Goal: Information Seeking & Learning: Learn about a topic

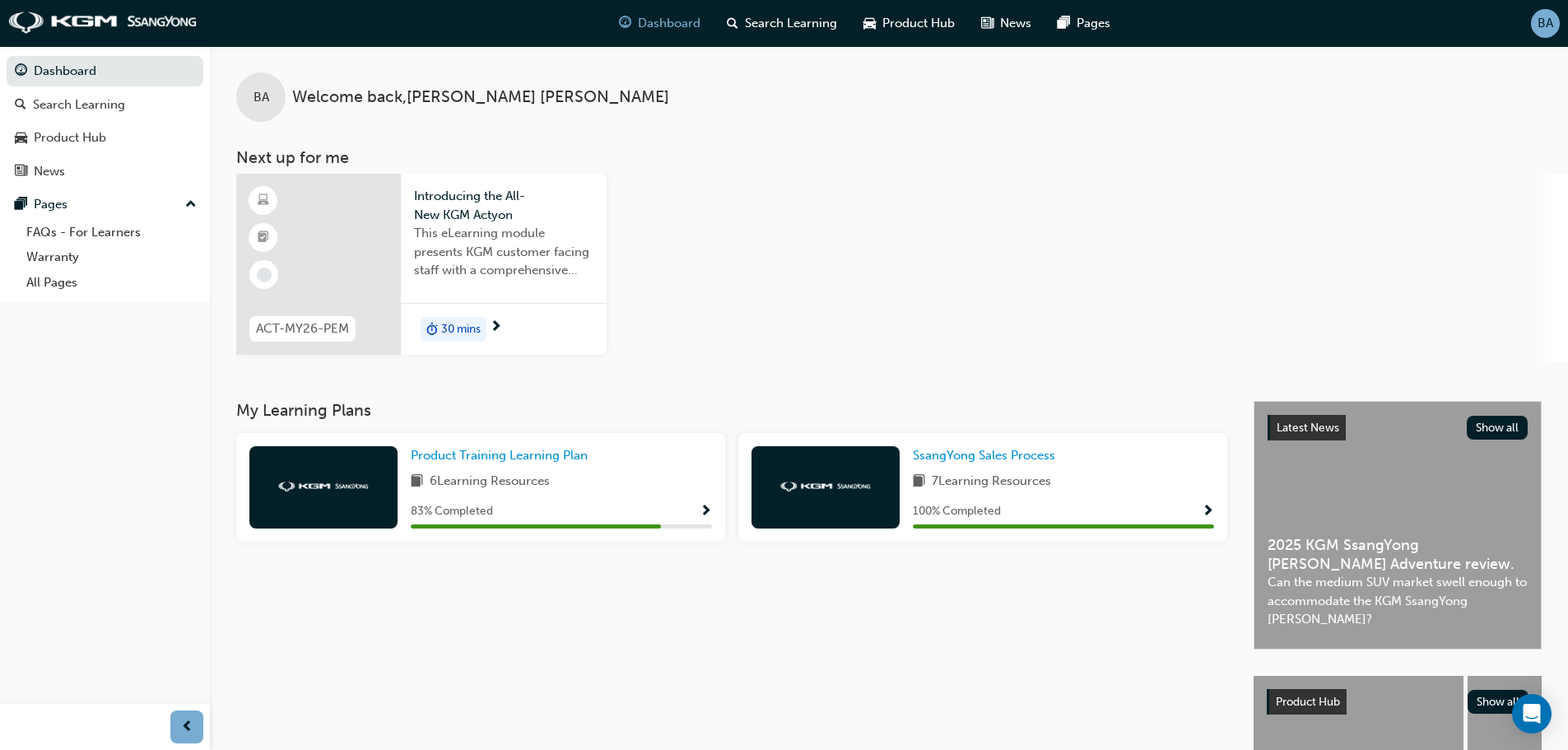
click at [512, 315] on div "30 mins" at bounding box center [503, 328] width 206 height 52
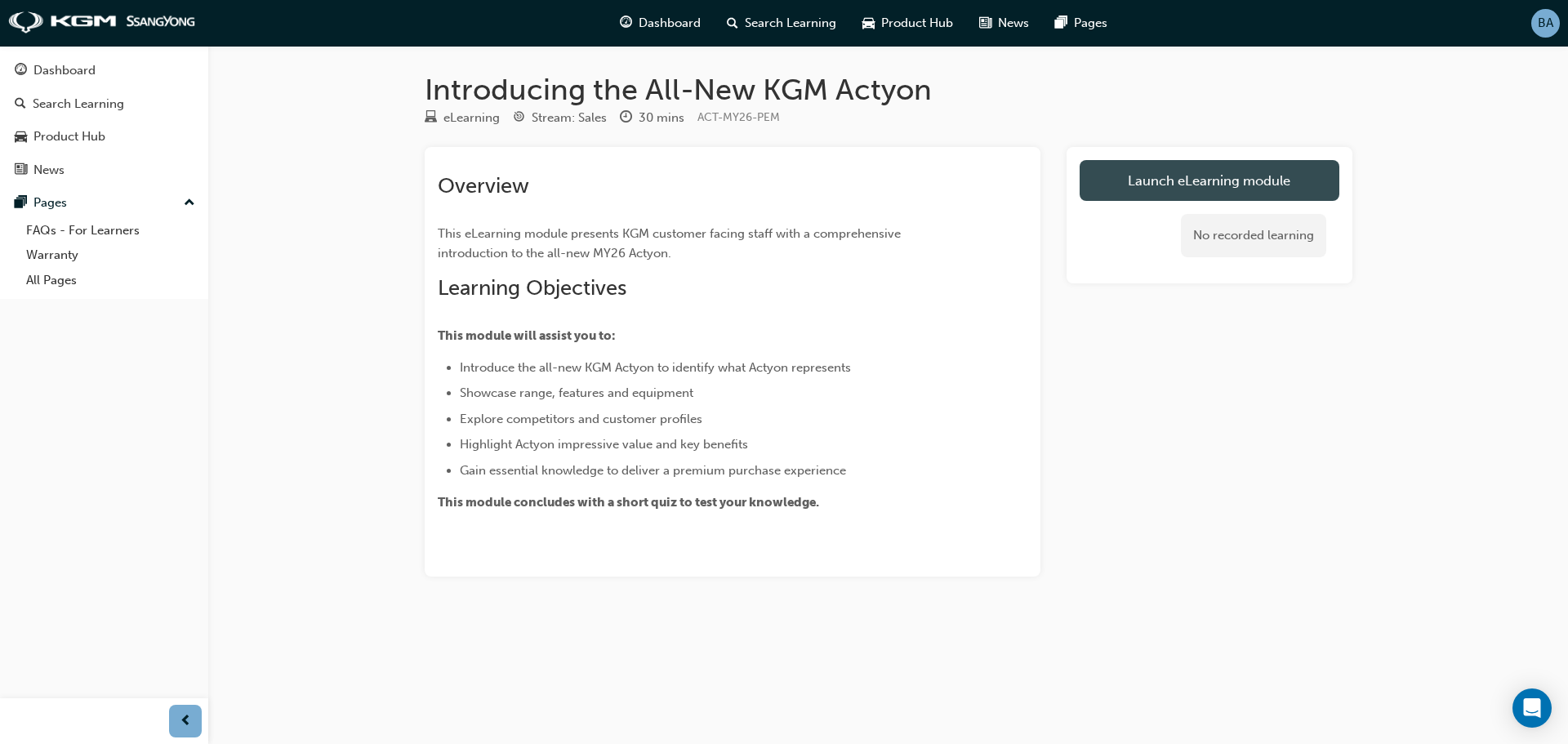
click at [1127, 191] on link "Launch eLearning module" at bounding box center [1209, 180] width 260 height 41
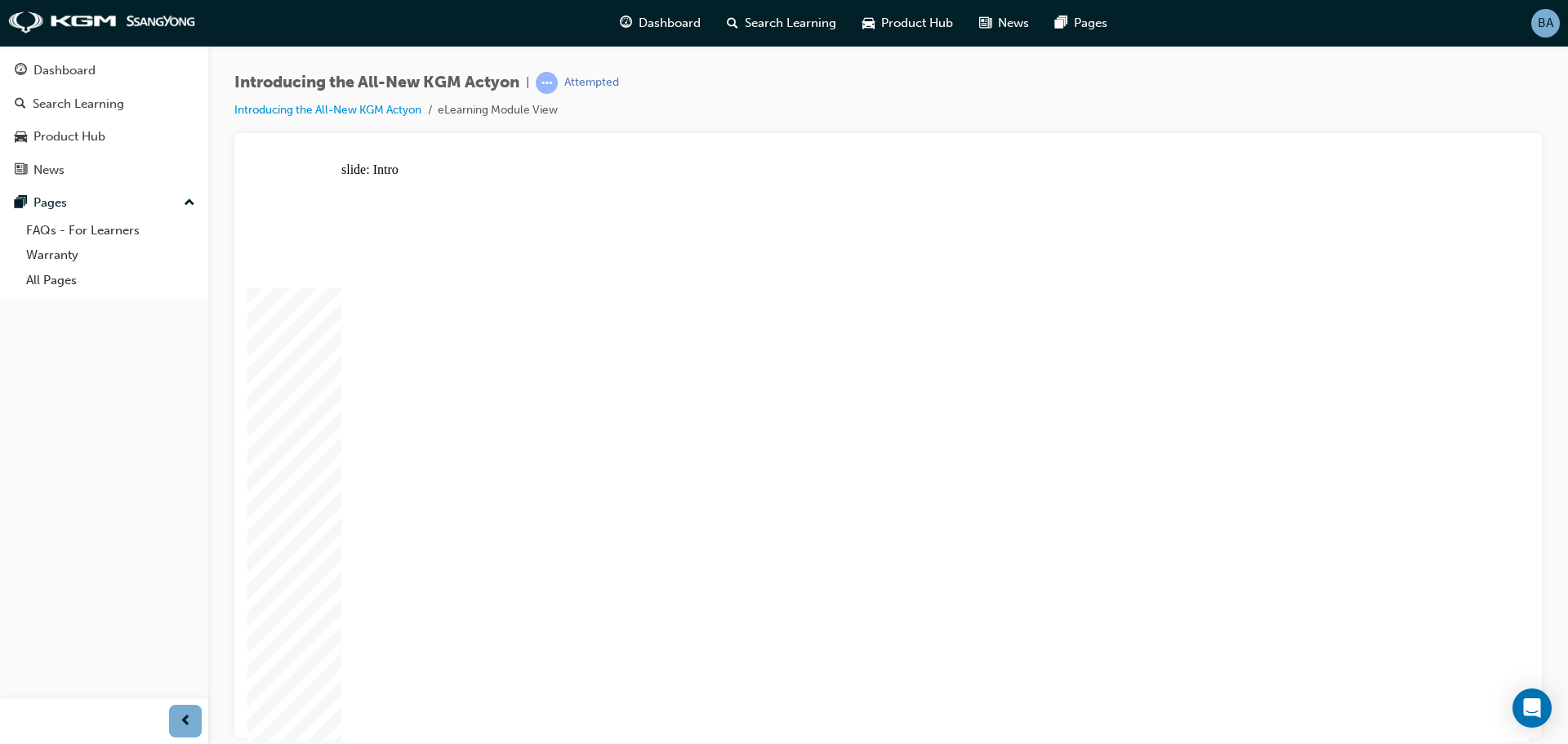
click at [1483, 150] on div at bounding box center [888, 154] width 1281 height 16
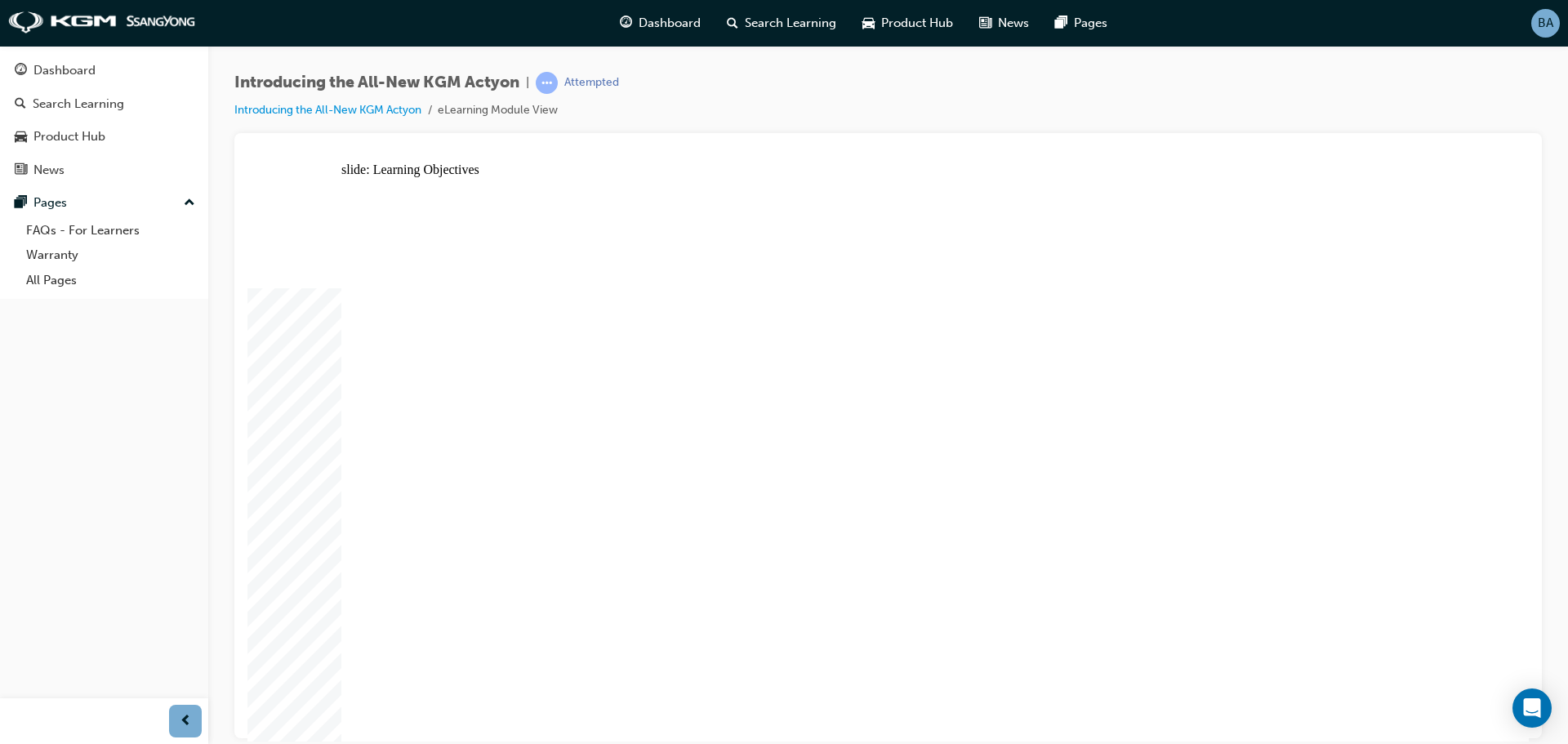
click at [1487, 260] on div "slide: Content Rectangle WELCOME TO ACTYON arrow_white.png arrow_white.png play…" at bounding box center [888, 451] width 1281 height 579
click at [1482, 259] on div "slide: Content Rectangle WELCOME TO ACTYON arrow_white.png arrow_white.png play…" at bounding box center [888, 451] width 1281 height 579
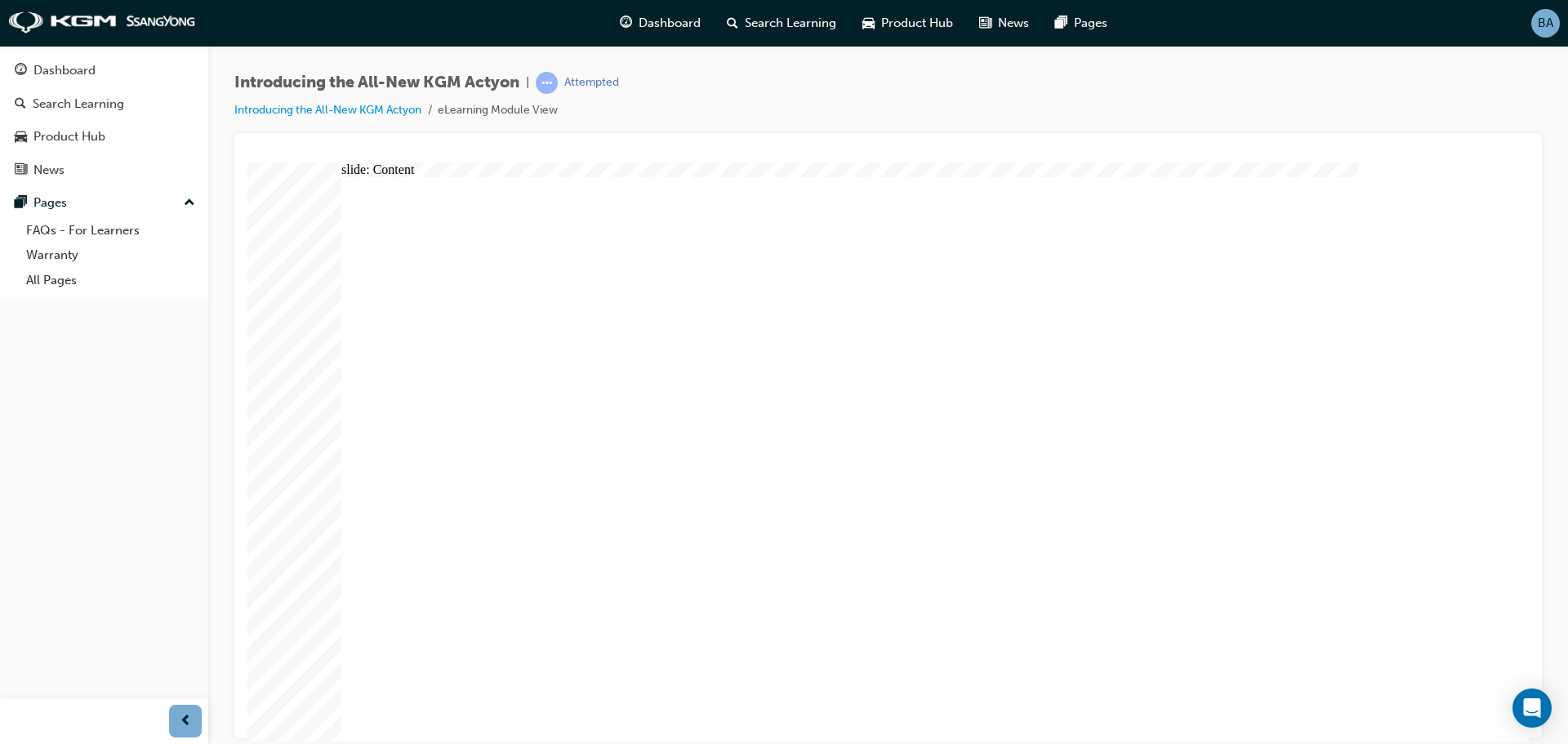
click at [1508, 212] on div "slide: Content Rectangle WELCOME TO ACTYON arrow_white.png arrow_white.png play…" at bounding box center [888, 451] width 1281 height 579
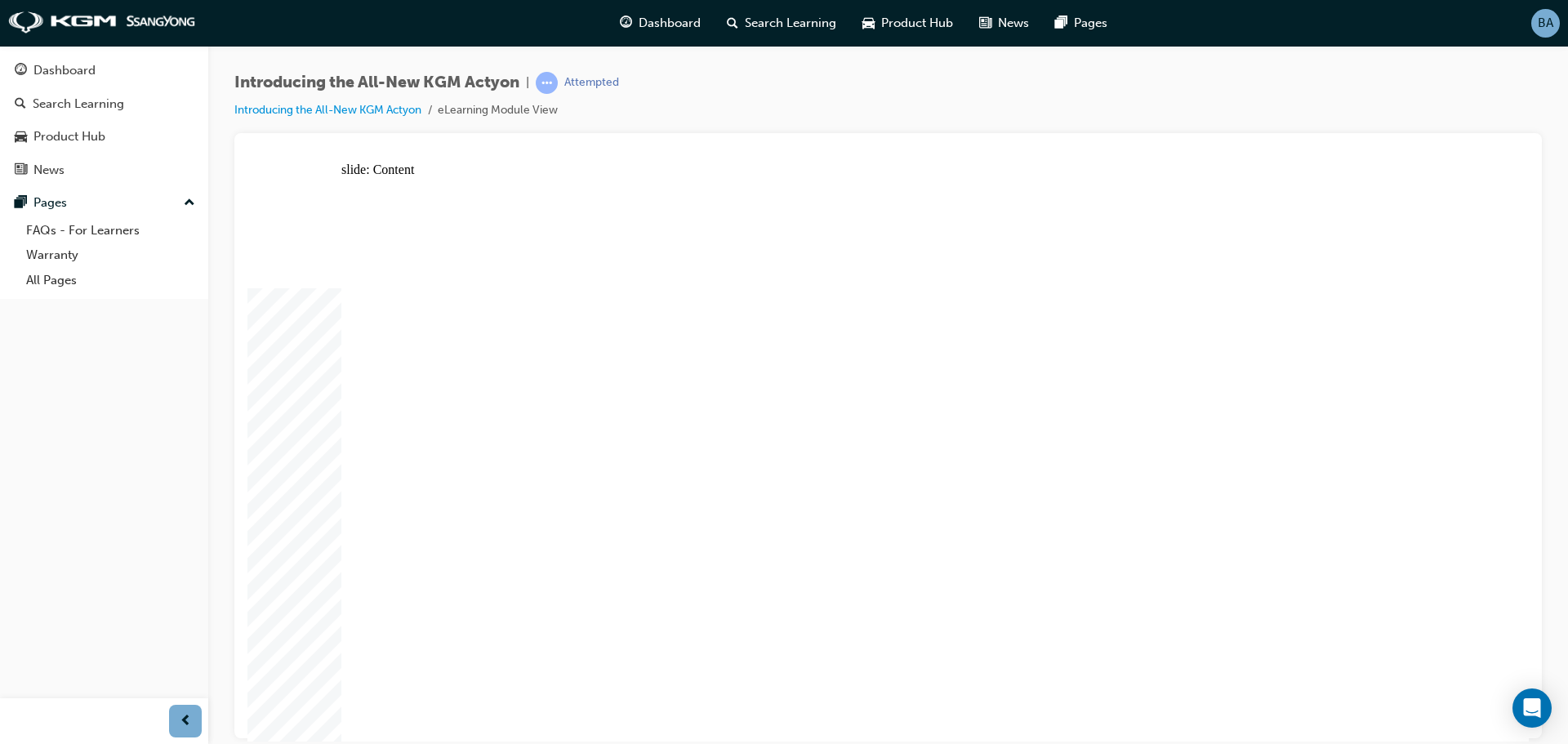
drag, startPoint x: 1314, startPoint y: 578, endPoint x: 1317, endPoint y: 636, distance: 58.1
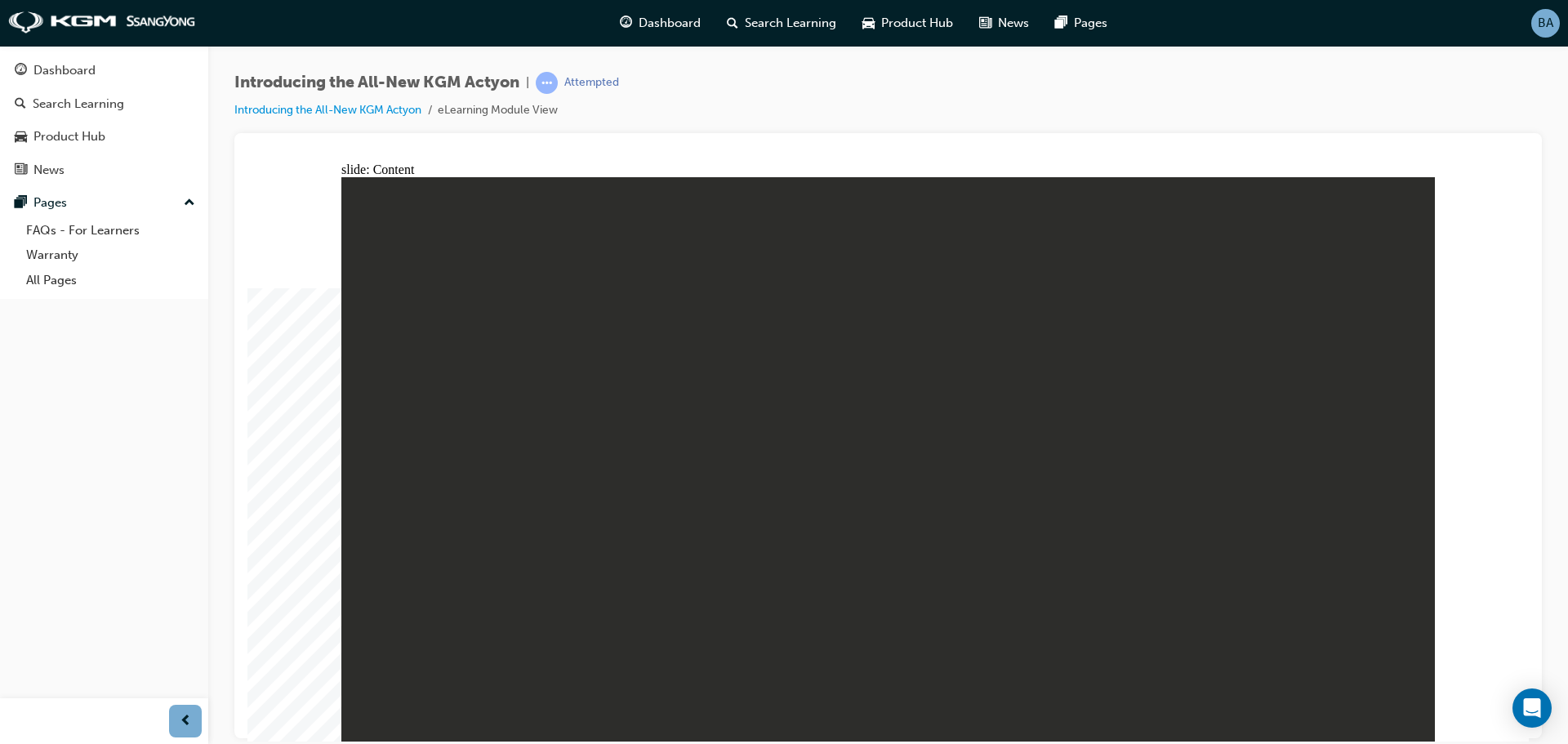
drag, startPoint x: 1384, startPoint y: 363, endPoint x: 1391, endPoint y: 351, distance: 13.9
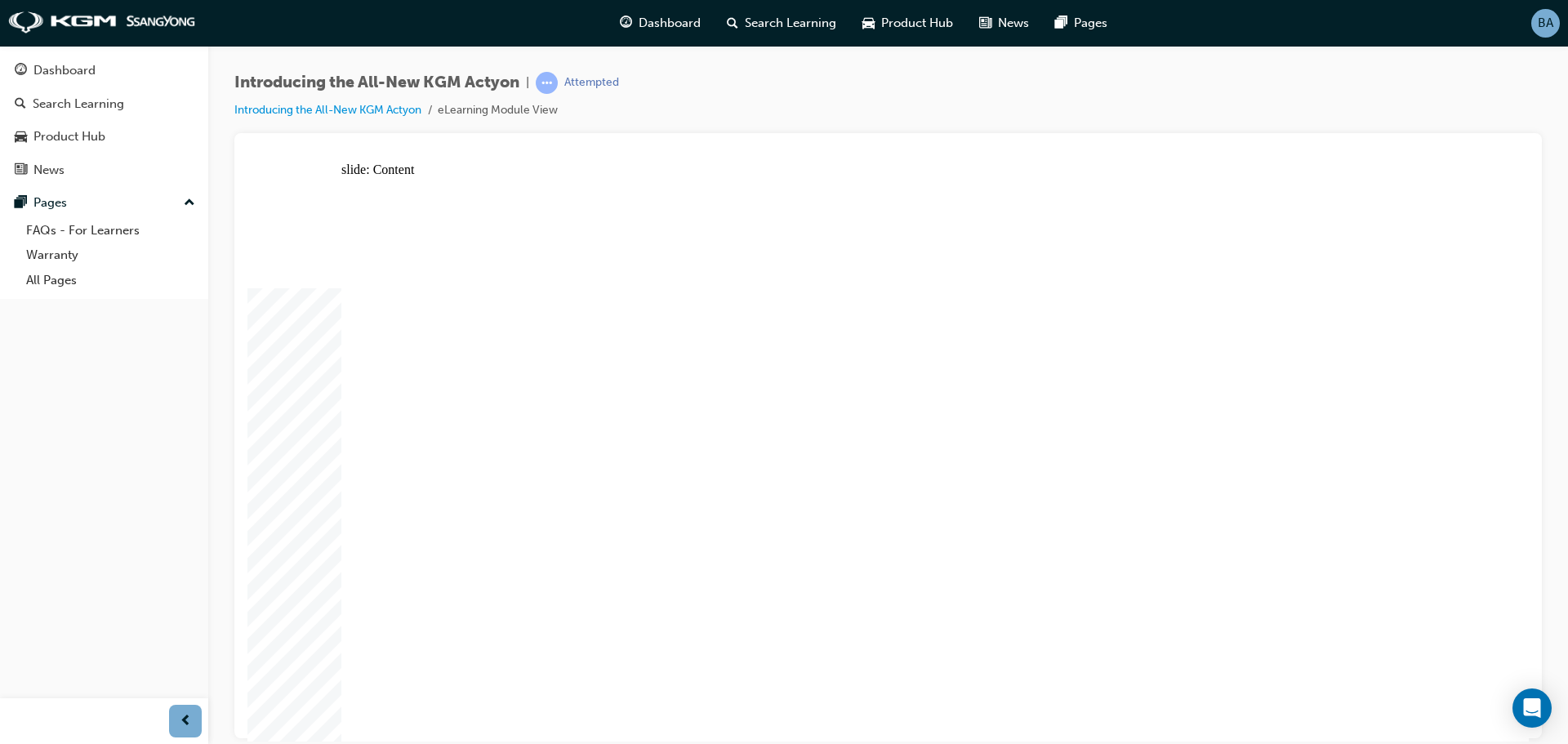
click at [1397, 127] on div "Introducing the All-New KGM Actyon | Attempted Introducing the All-New KGM Acty…" at bounding box center [888, 102] width 1307 height 61
drag, startPoint x: 1399, startPoint y: 178, endPoint x: 1398, endPoint y: 204, distance: 26.0
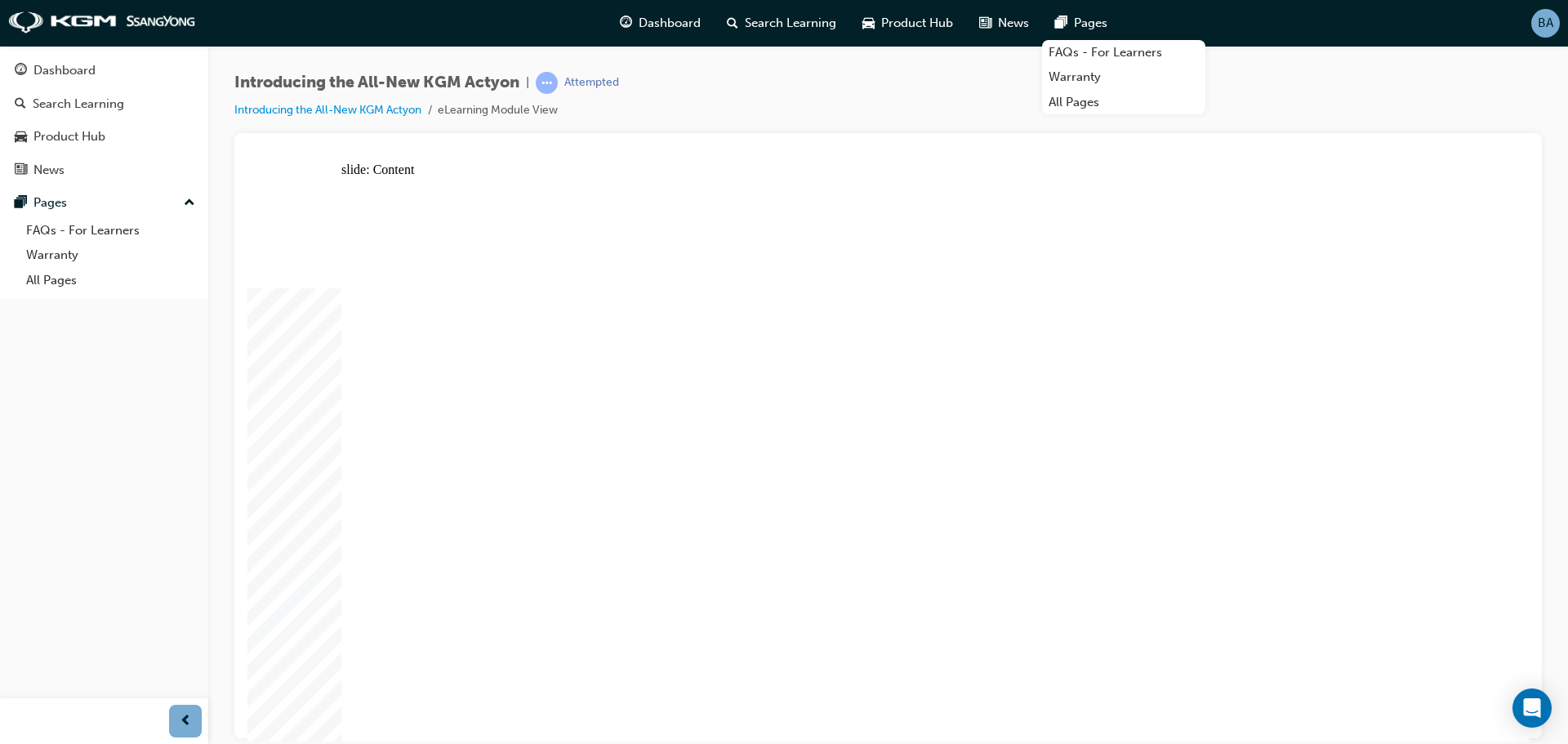
radio input "true"
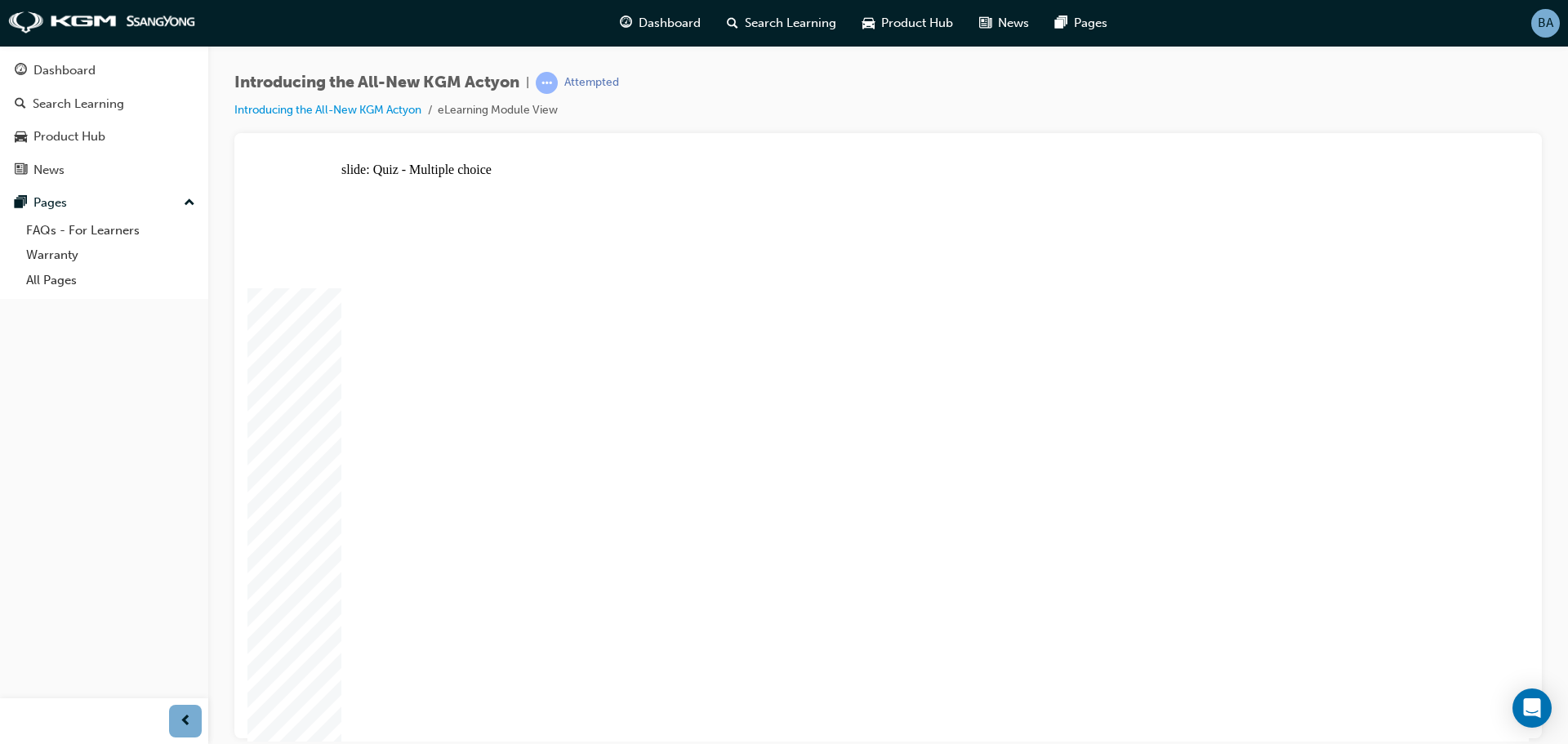
drag, startPoint x: 1105, startPoint y: 353, endPoint x: 1058, endPoint y: 350, distance: 47.1
radio input "true"
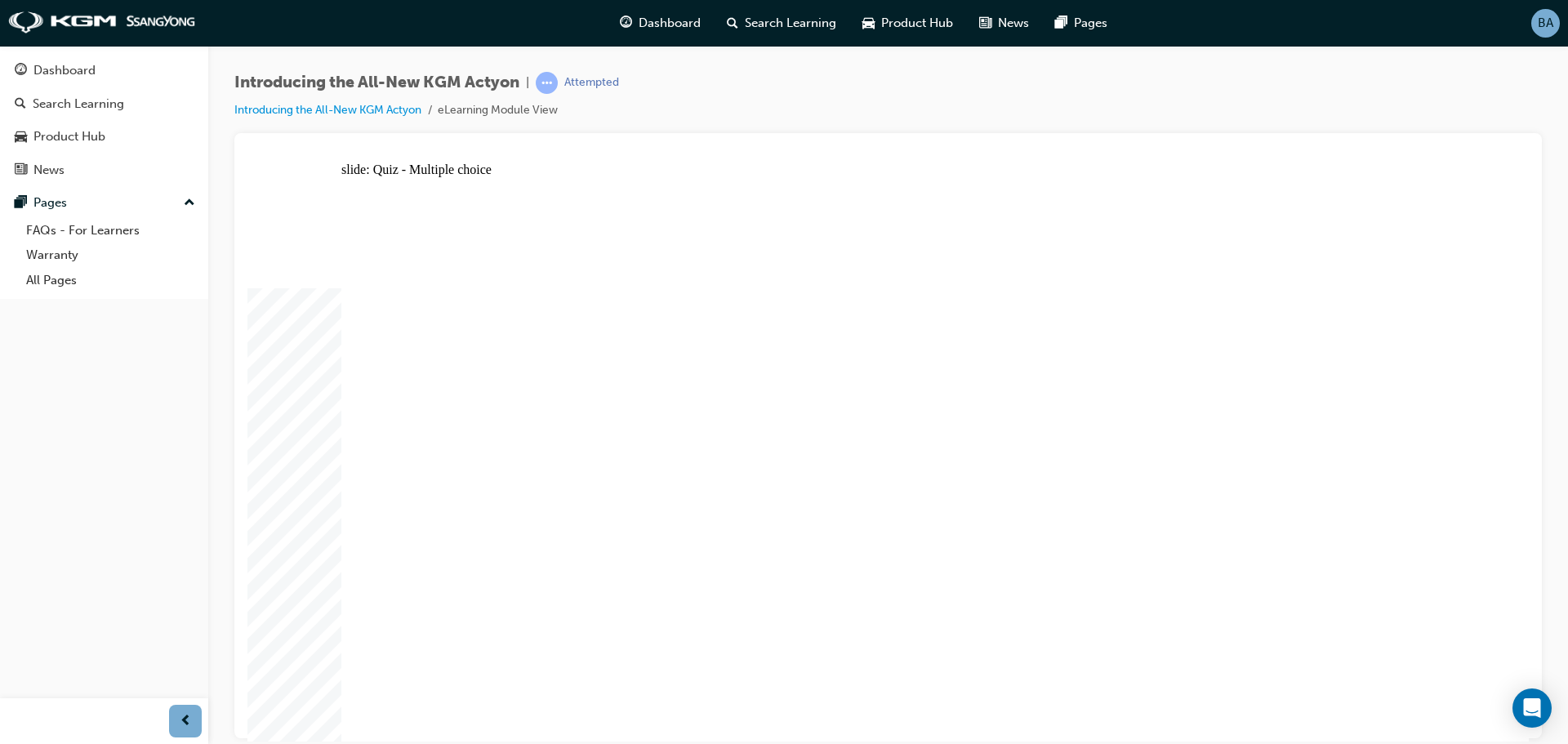
radio input "true"
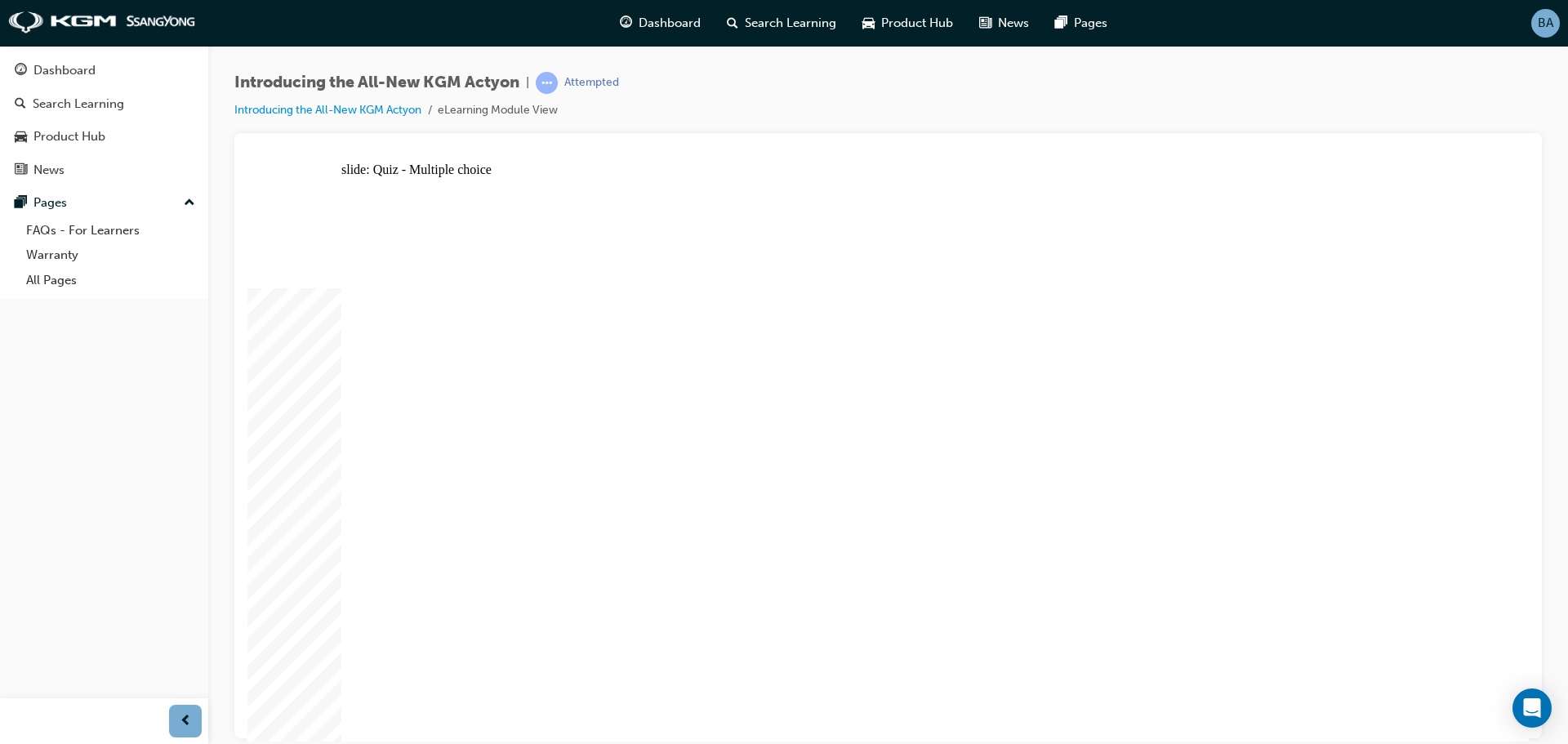
radio input "true"
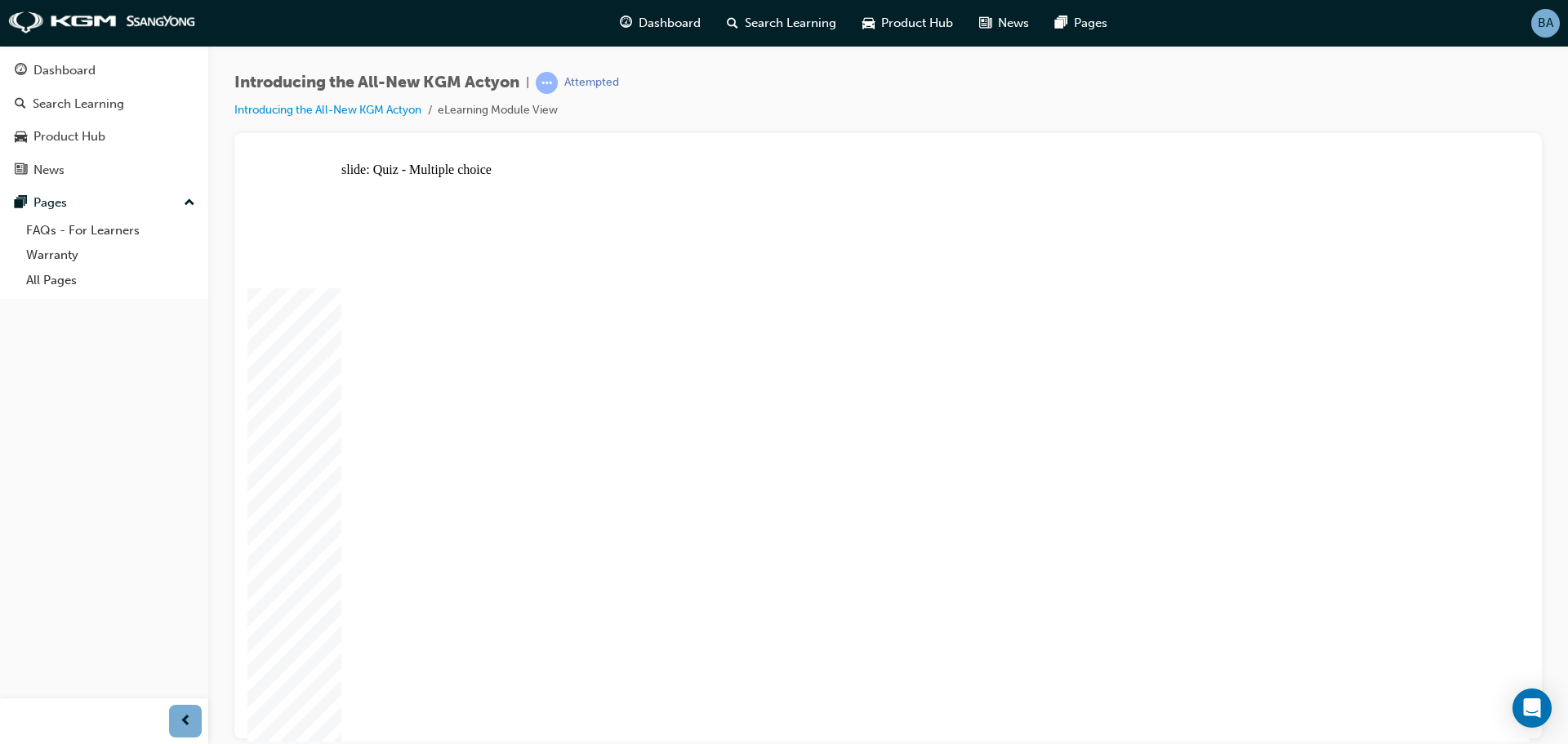
radio input "true"
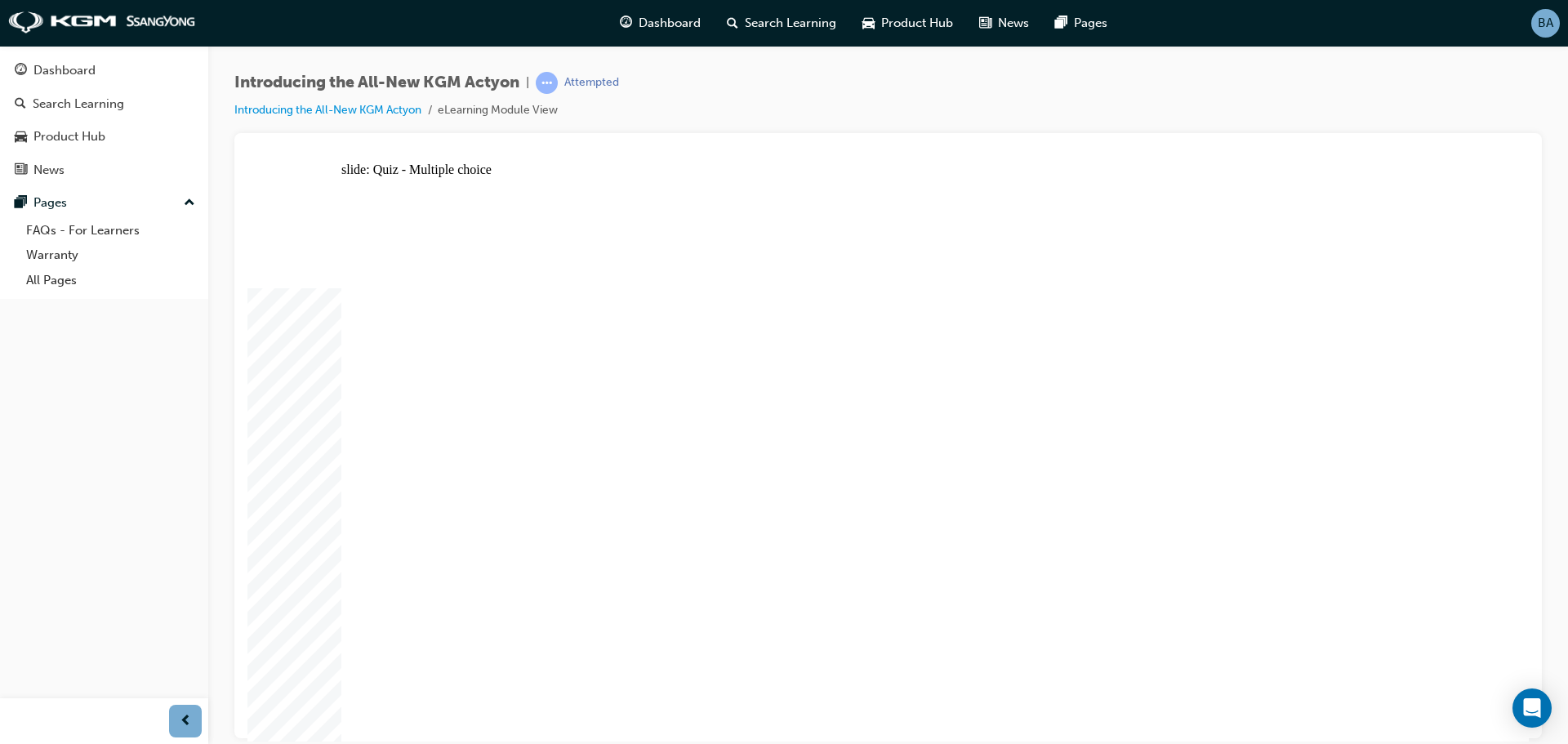
radio input "false"
radio input "true"
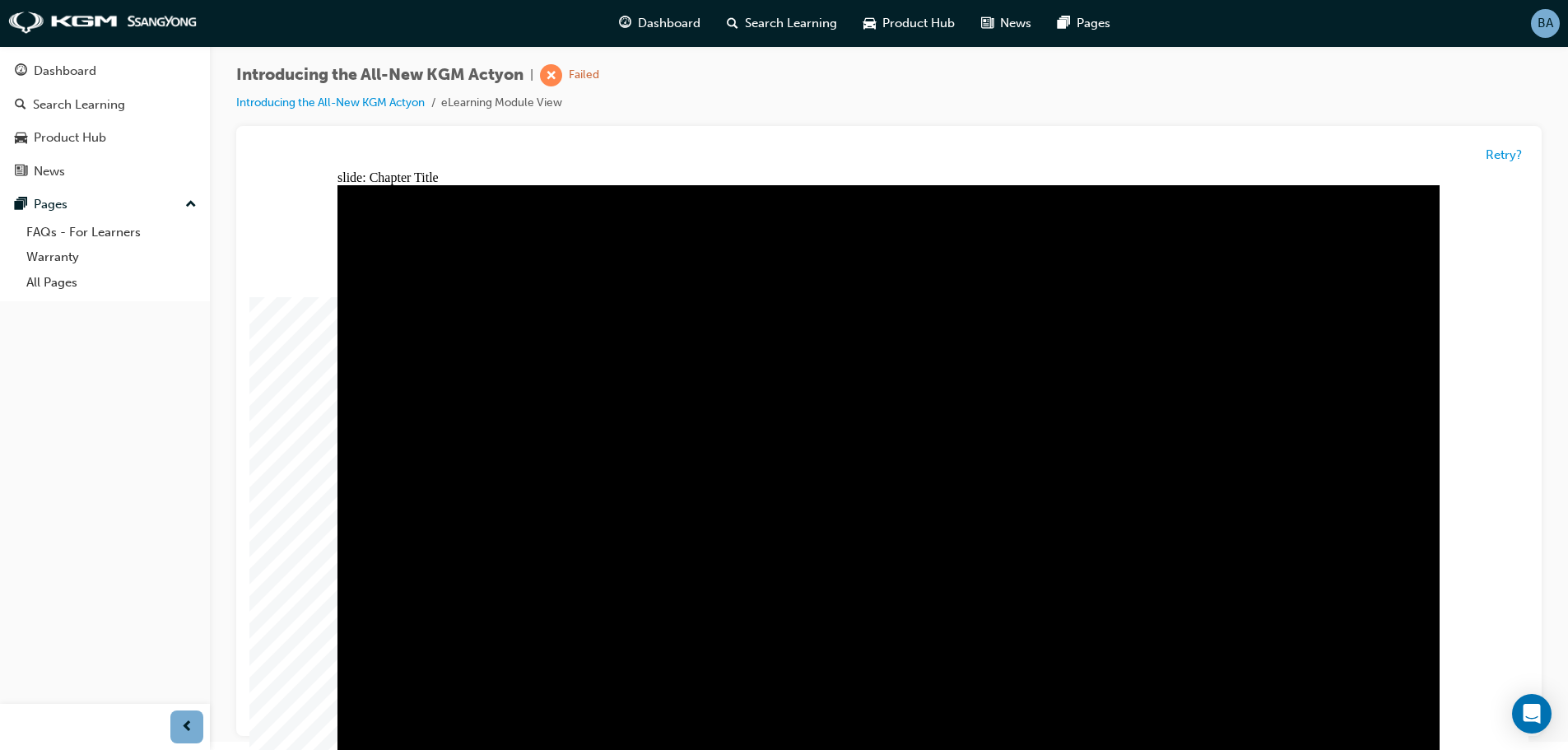
scroll to position [13, 0]
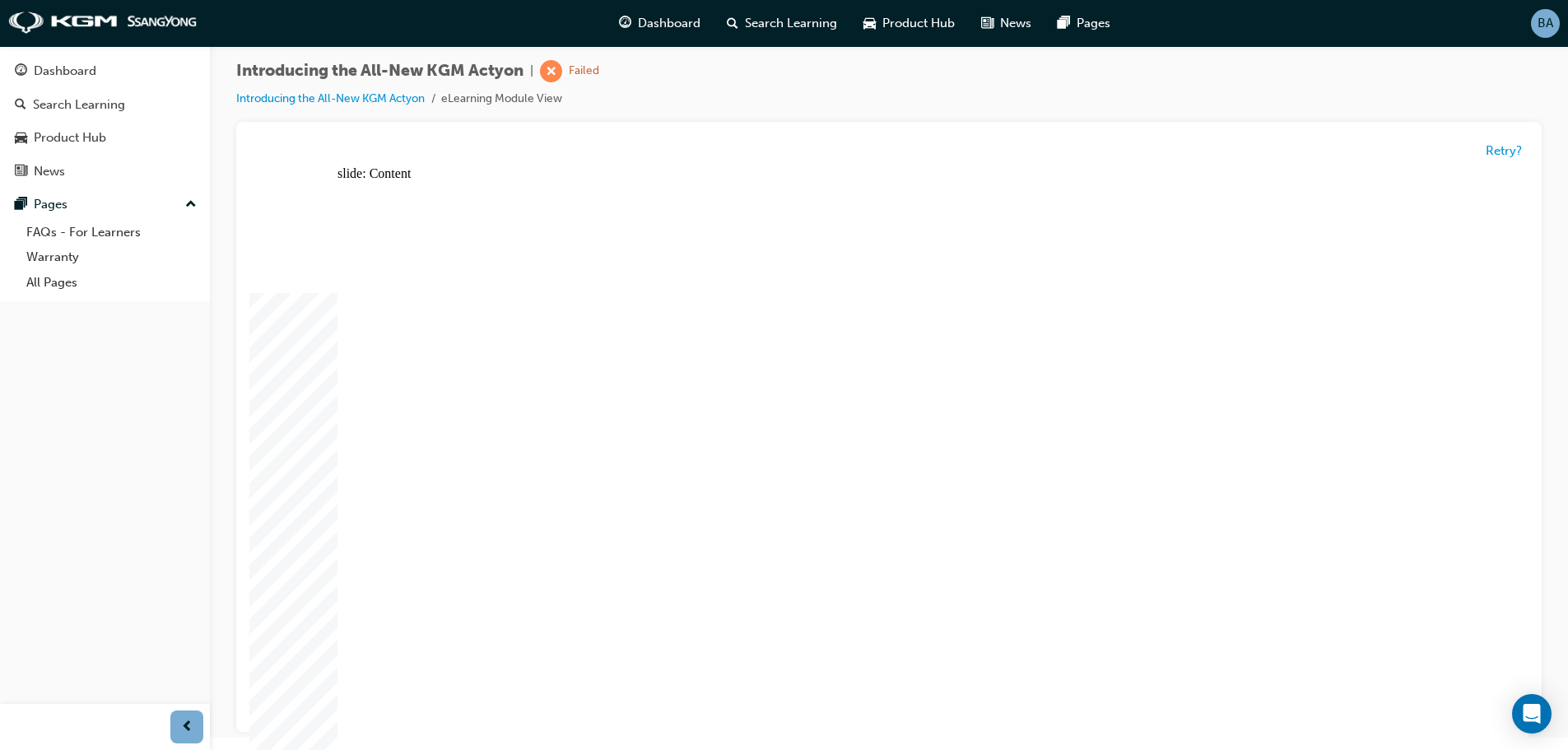
radio input "true"
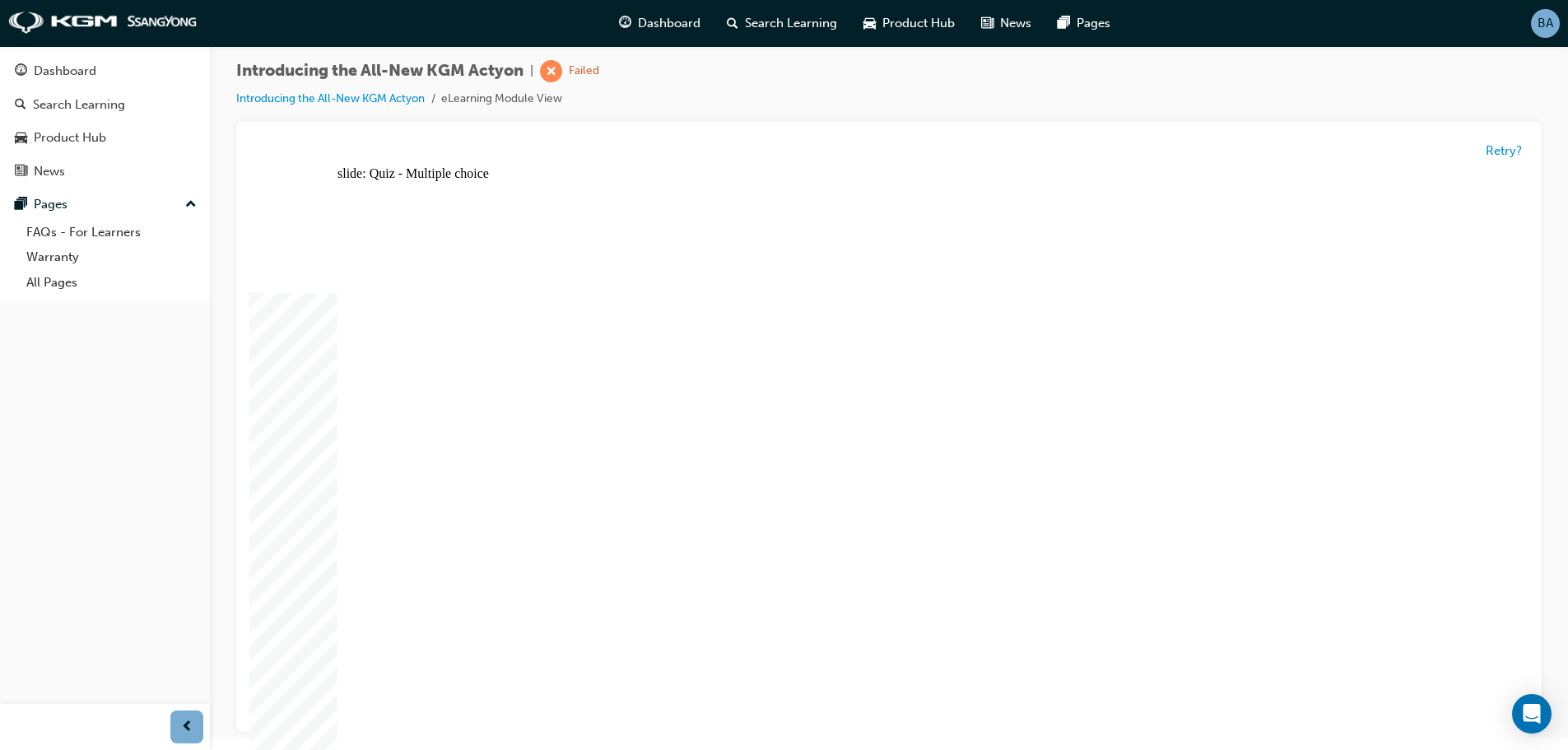
radio input "true"
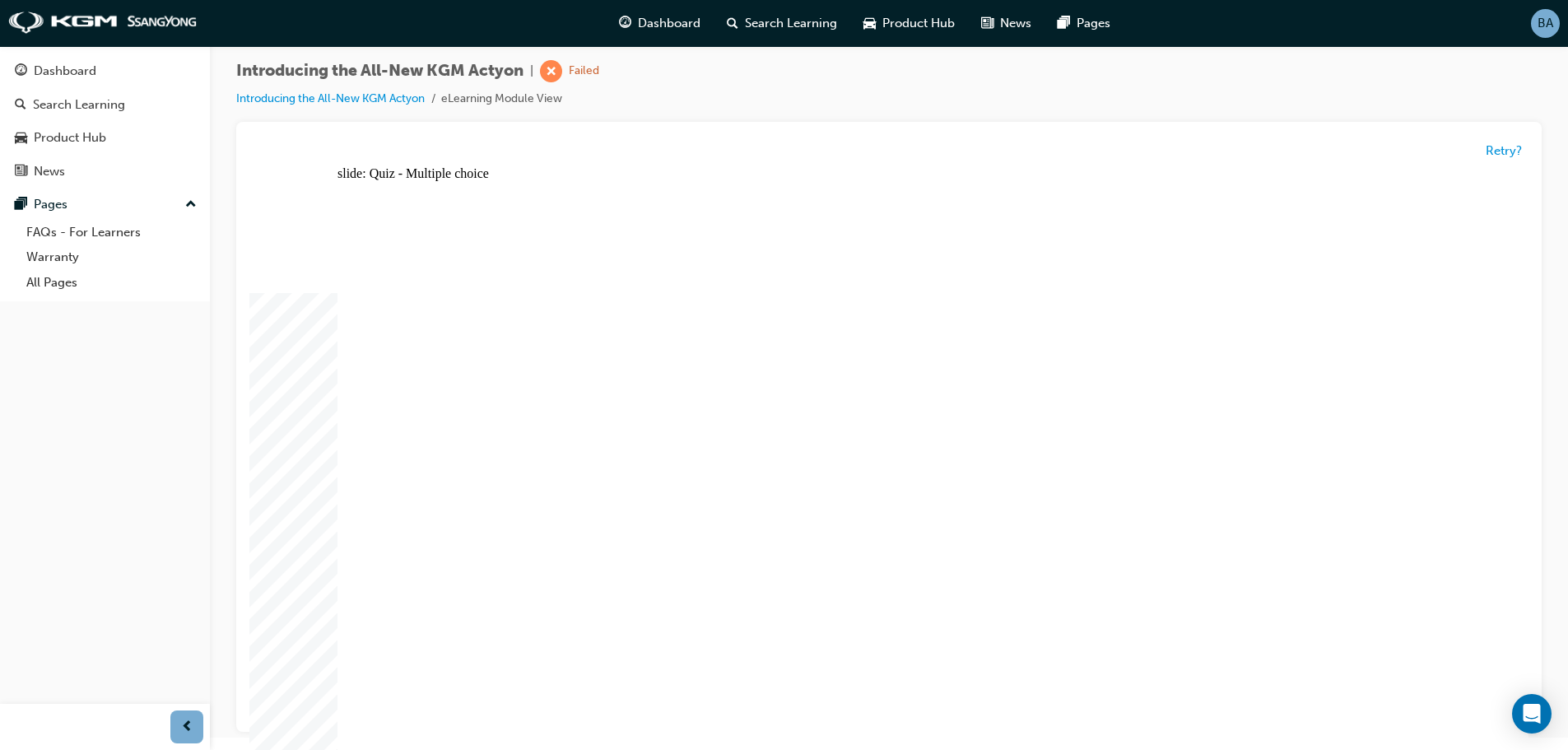
radio input "true"
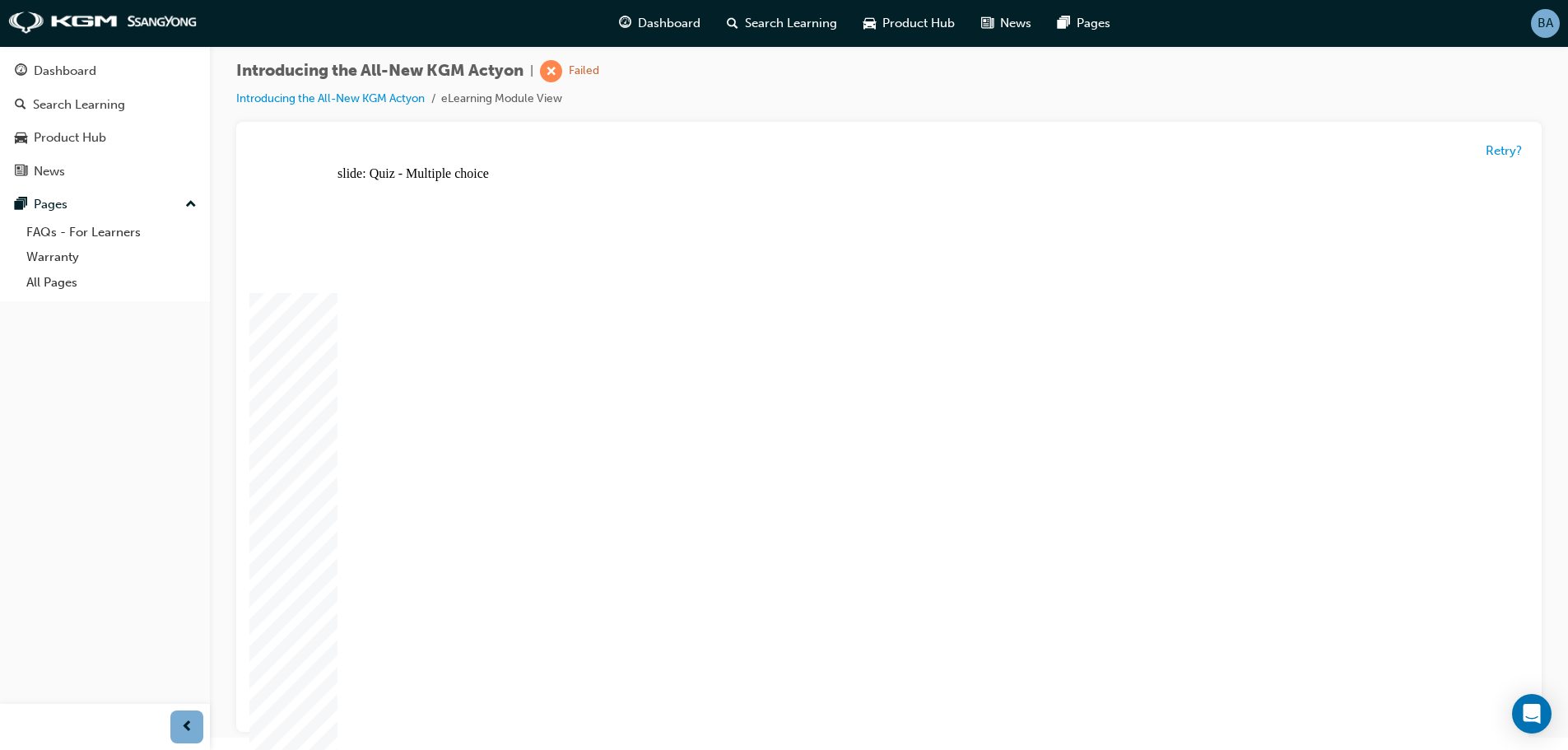
radio input "true"
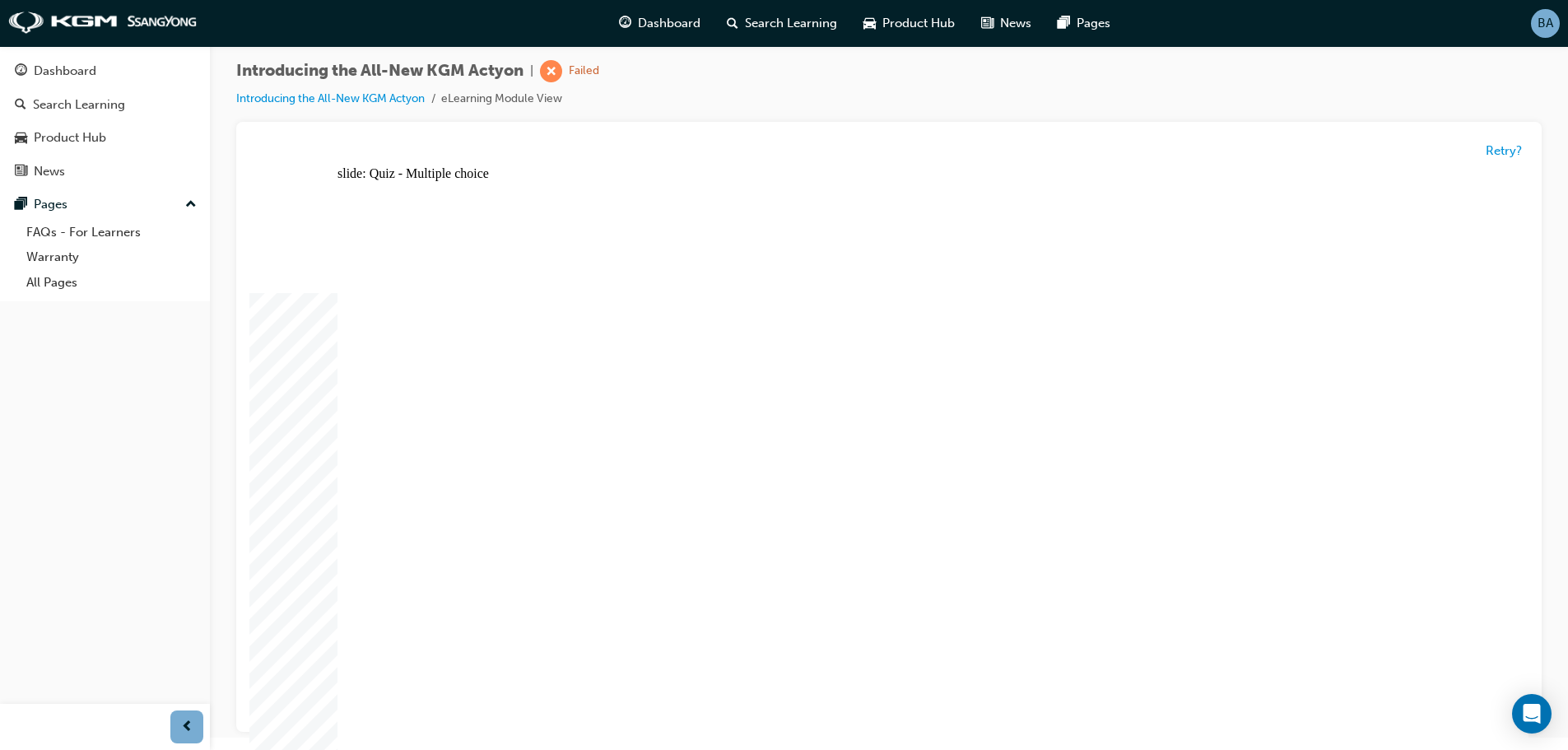
radio input "true"
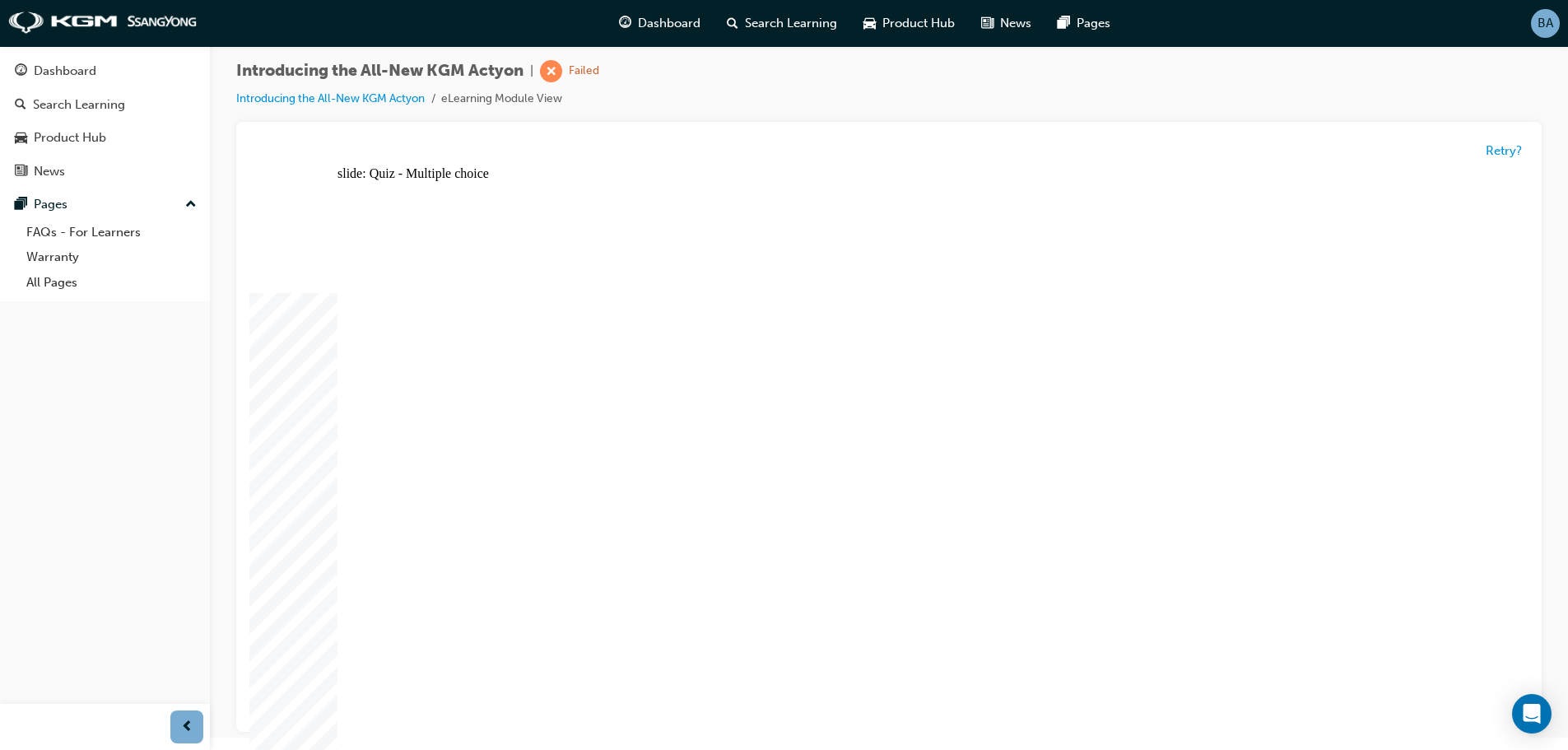
radio input "true"
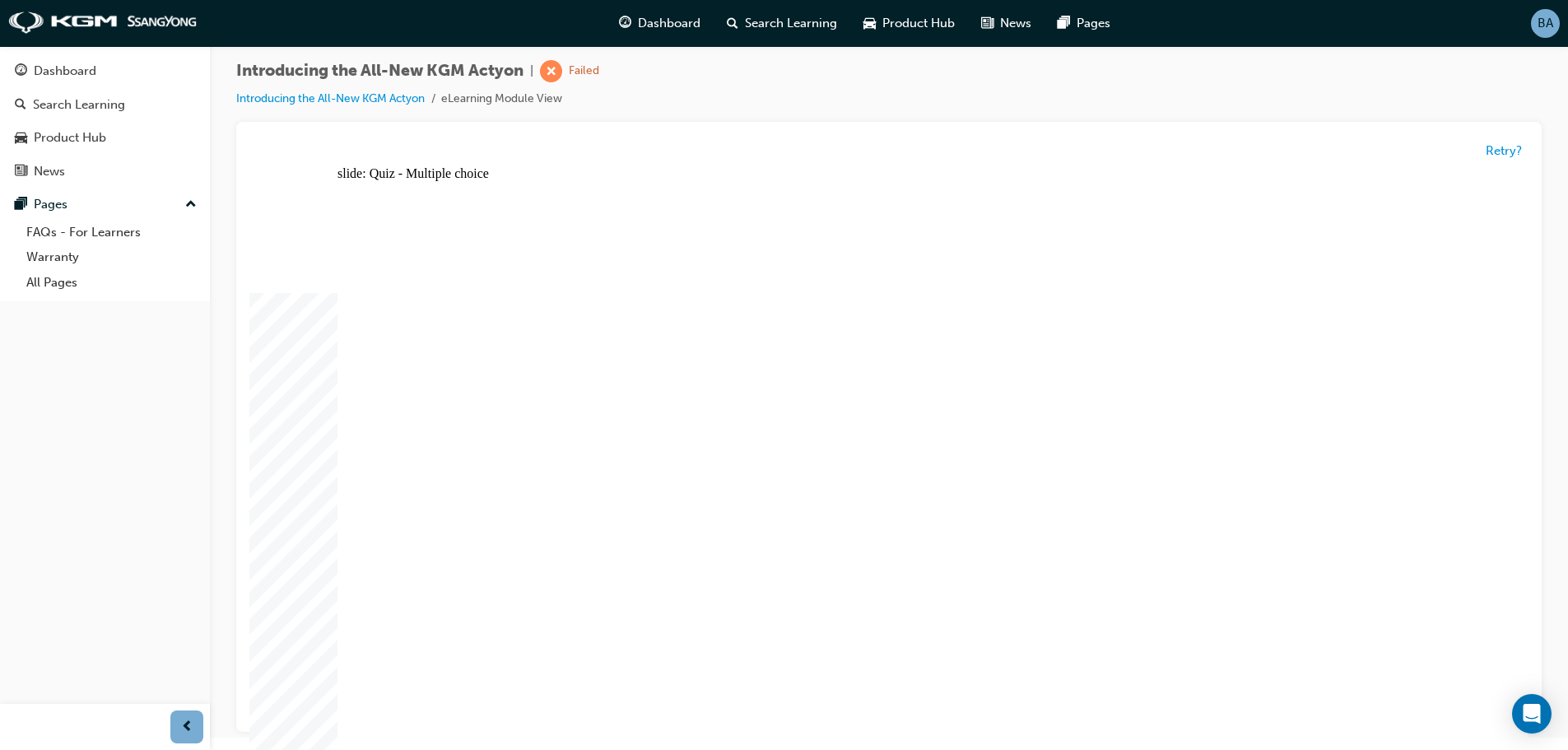
radio input "true"
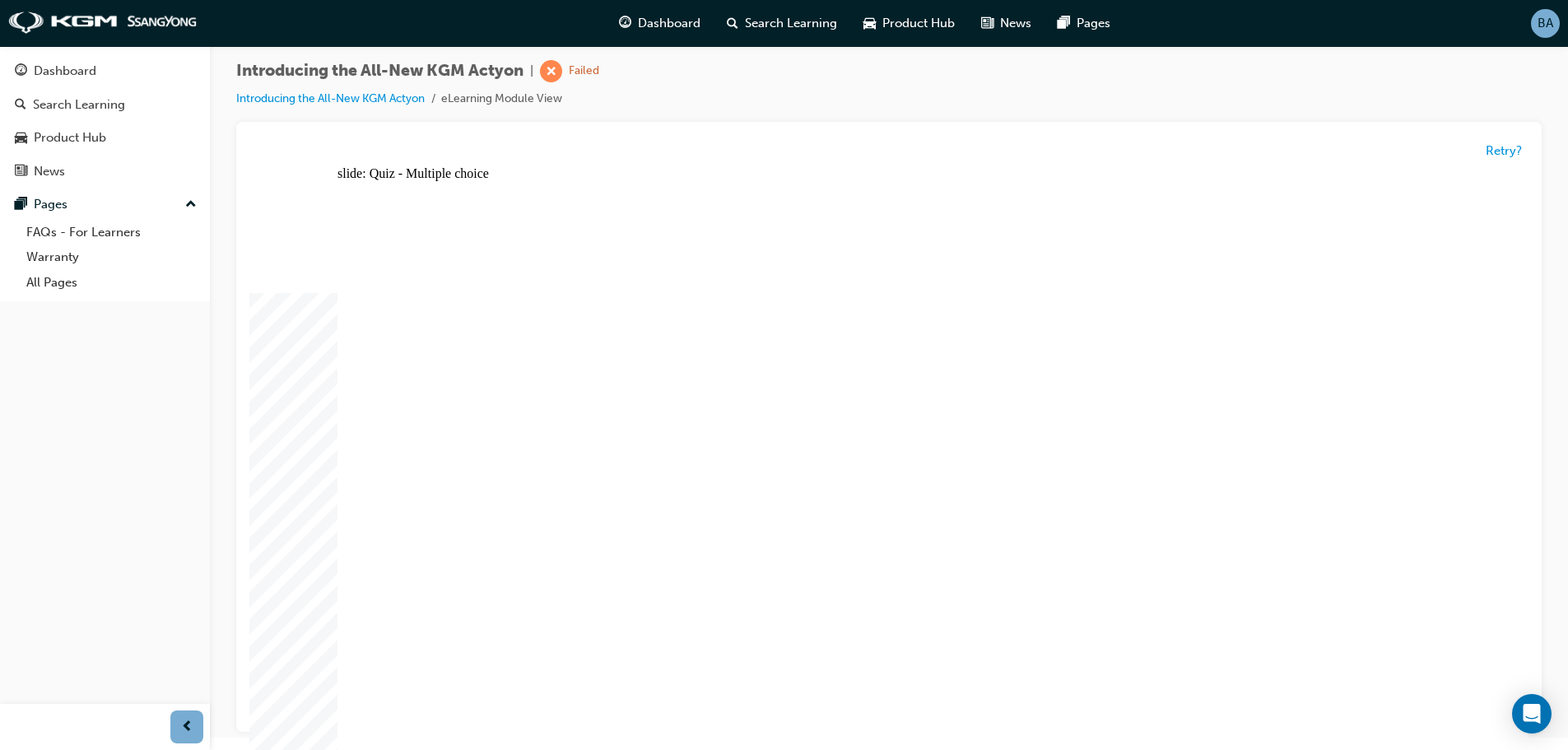
radio input "true"
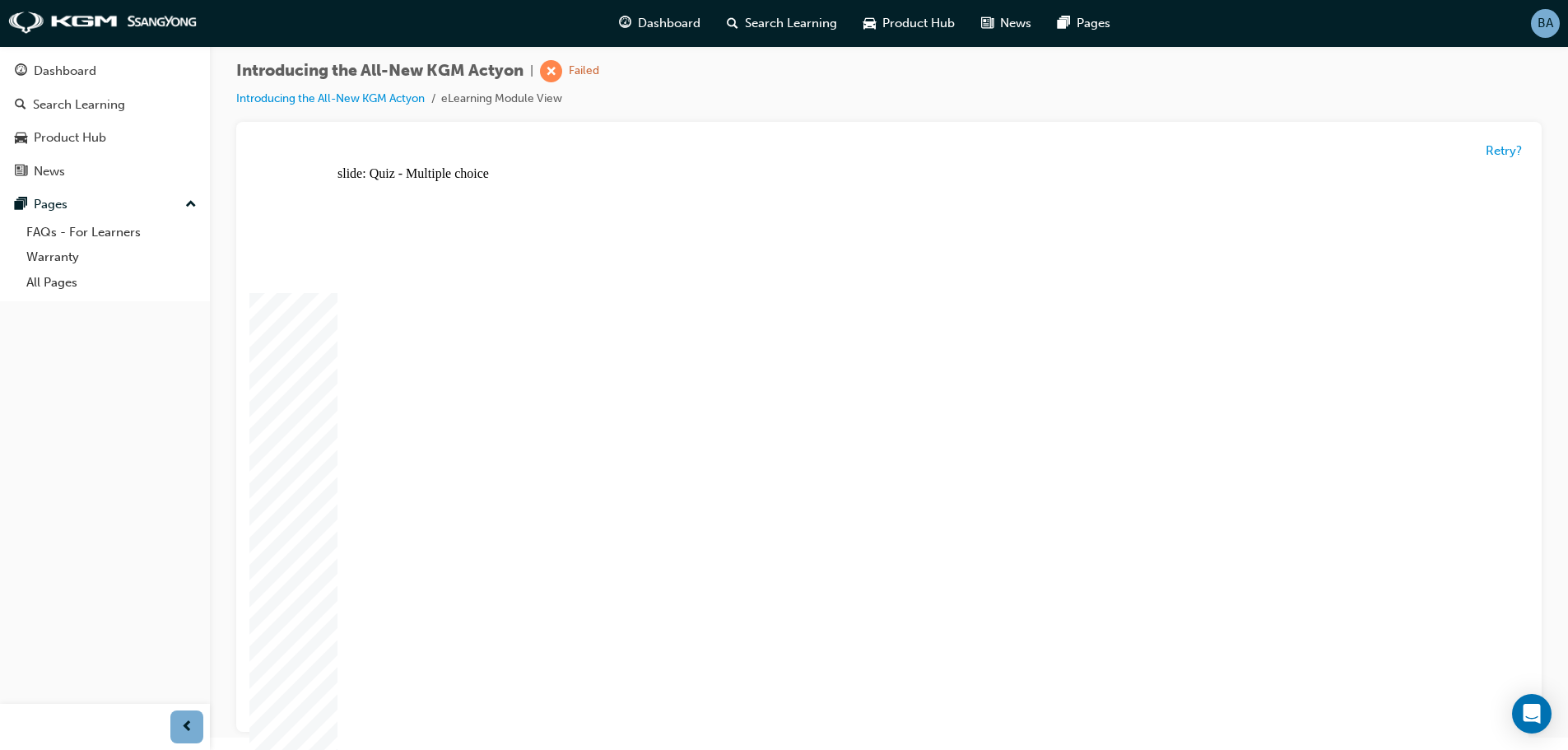
radio input "true"
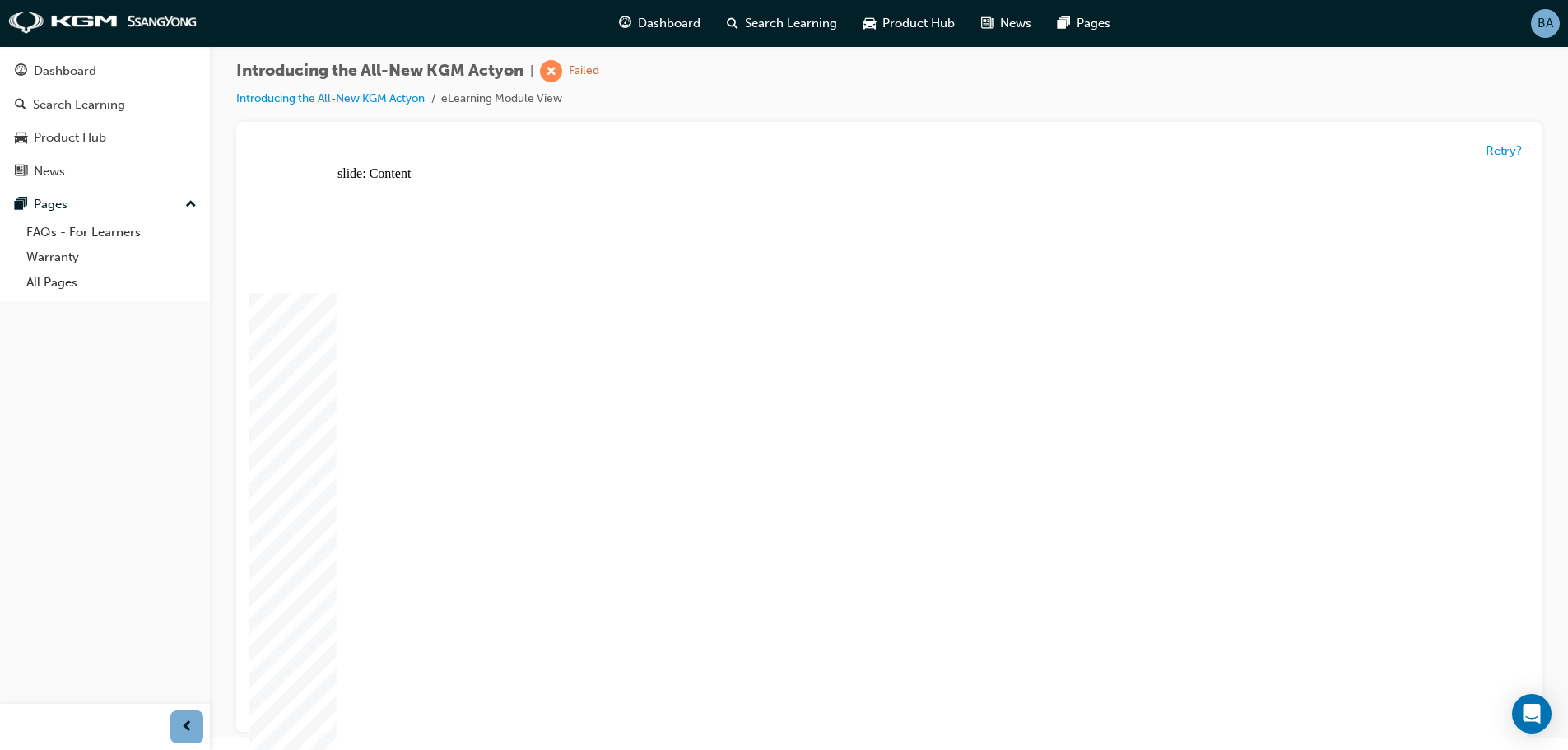
radio input "true"
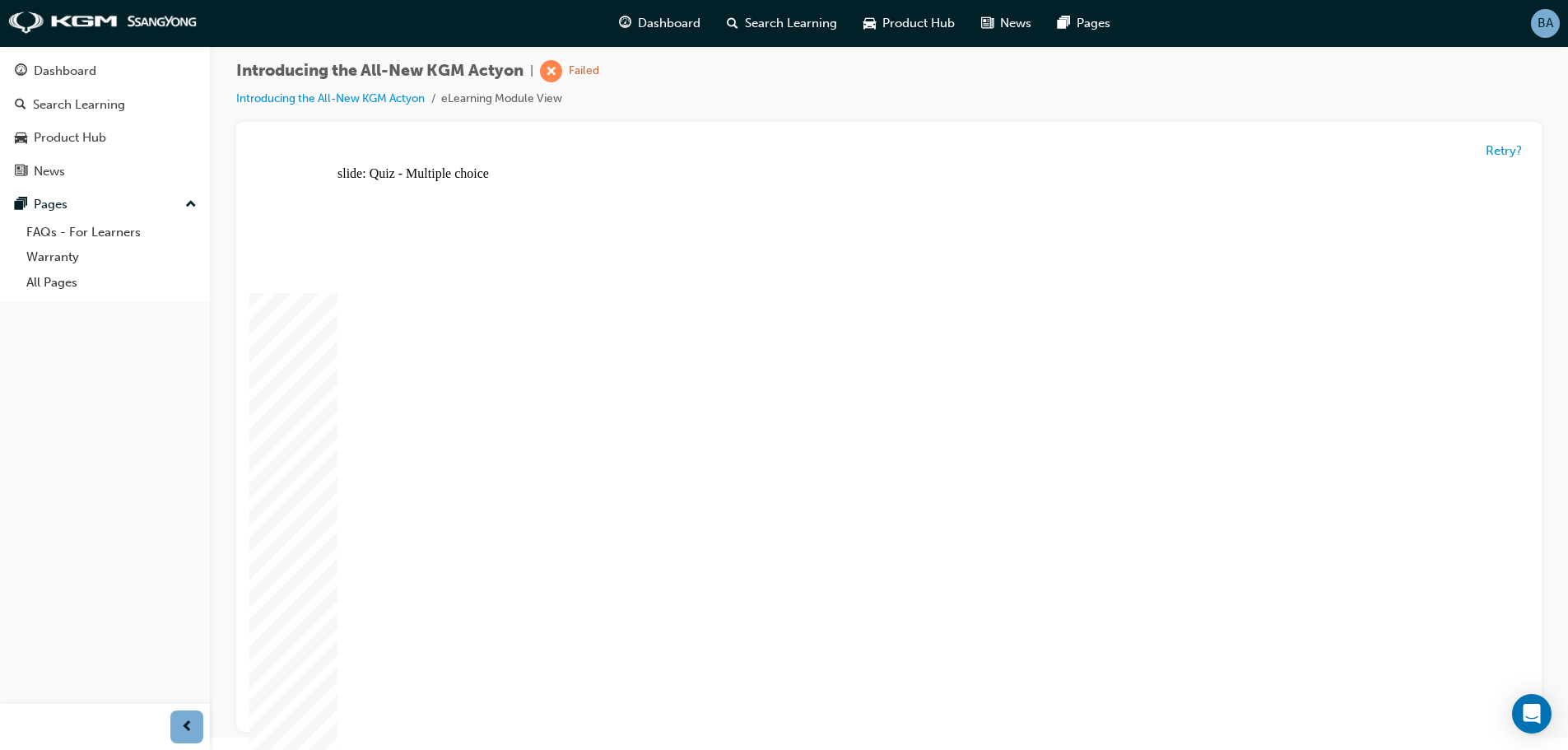
radio input "true"
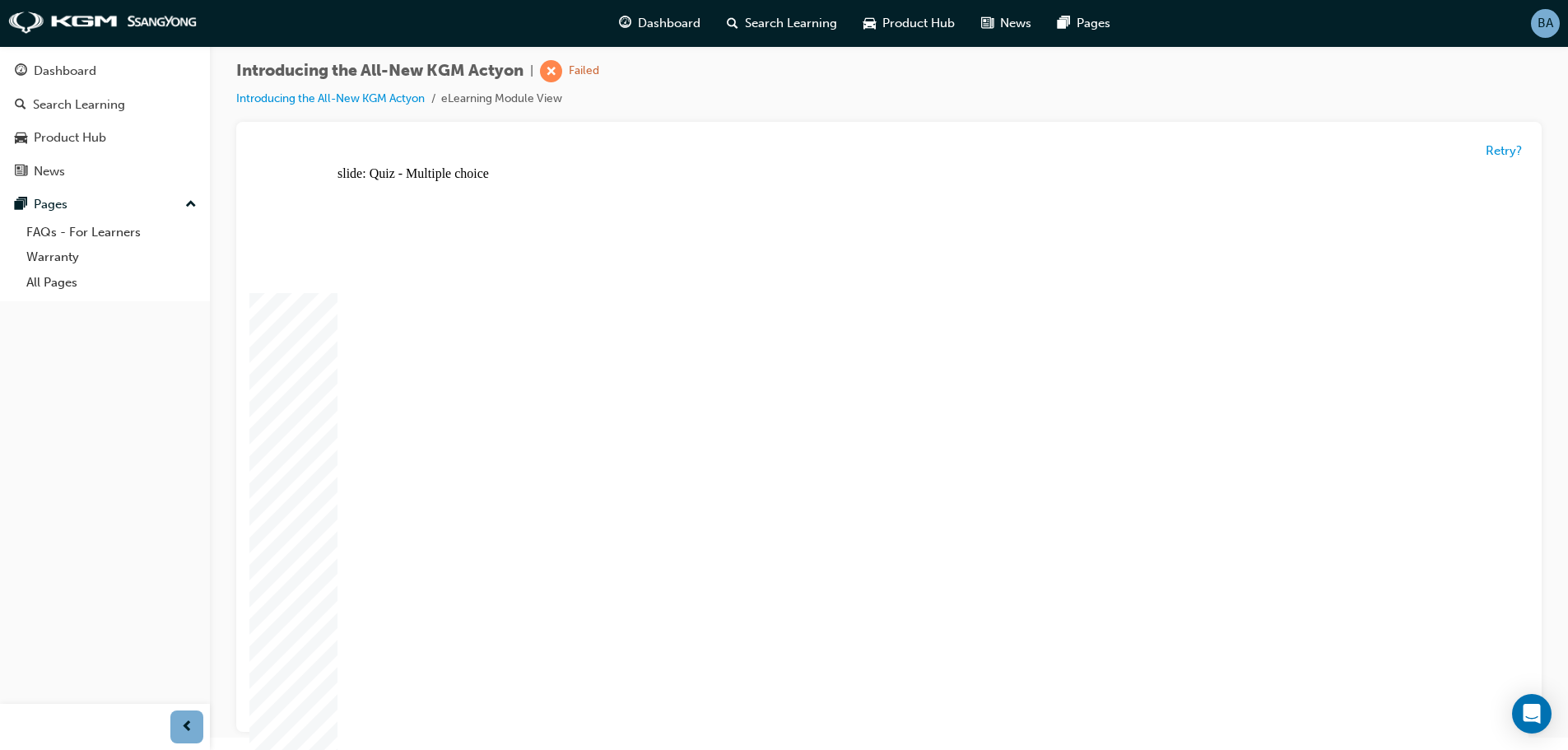
radio input "true"
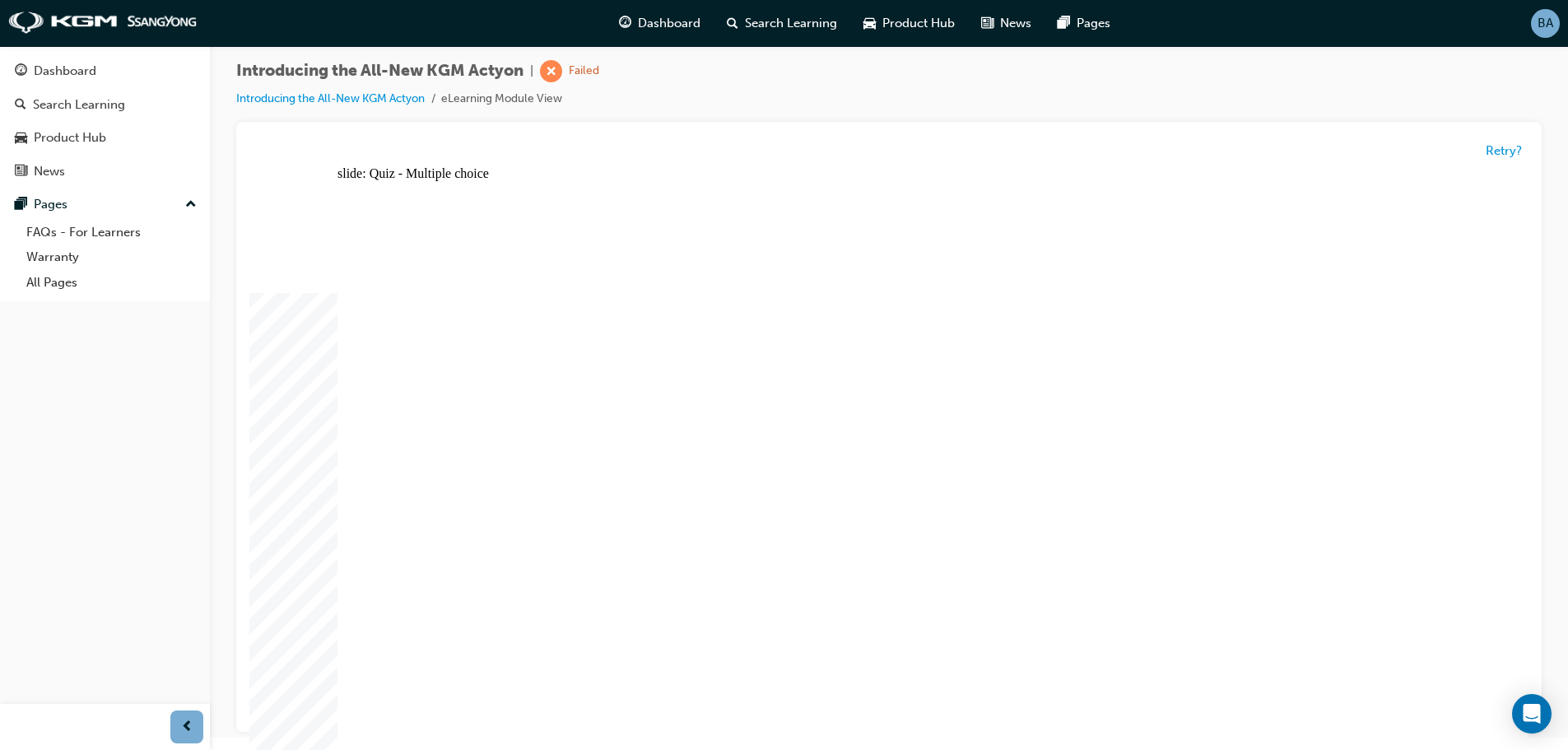
radio input "true"
